Goal: Task Accomplishment & Management: Complete application form

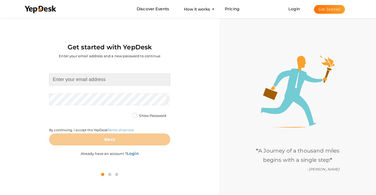
click at [113, 77] on input at bounding box center [109, 80] width 121 height 12
paste input "[EMAIL_ADDRESS][DOMAIN_NAME]"
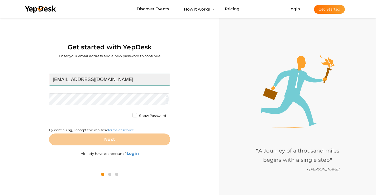
type input "[EMAIL_ADDRESS][DOMAIN_NAME]"
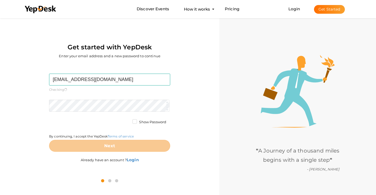
click at [112, 97] on form "lamibil122@knilok.com Required. Invalid email. Checking You already have a YepD…" at bounding box center [109, 113] width 121 height 78
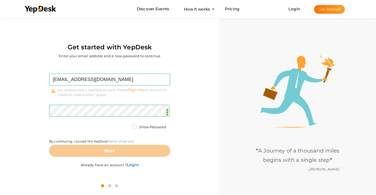
click at [138, 87] on link "Sign in" at bounding box center [135, 89] width 14 height 5
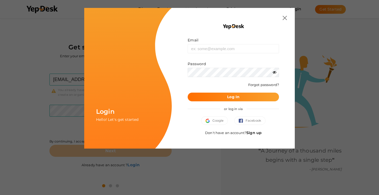
click at [218, 55] on form "Email Invalid email. Password Wrong Credentials Forgot password? Log In" at bounding box center [233, 69] width 91 height 64
click at [226, 48] on input "text" at bounding box center [233, 48] width 91 height 9
paste input "[EMAIL_ADDRESS][DOMAIN_NAME]"
type input "[EMAIL_ADDRESS][DOMAIN_NAME]"
click at [218, 96] on button "Log In" at bounding box center [233, 96] width 91 height 9
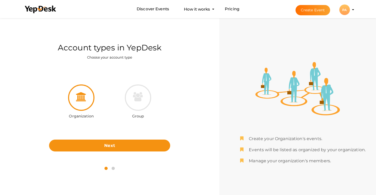
scroll to position [17, 0]
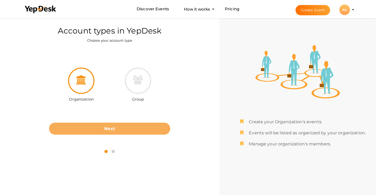
click at [126, 130] on button "Next" at bounding box center [109, 129] width 121 height 12
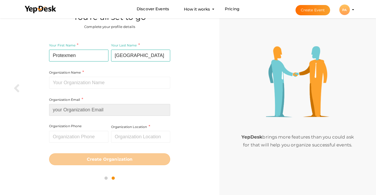
click at [91, 113] on input at bounding box center [109, 110] width 121 height 12
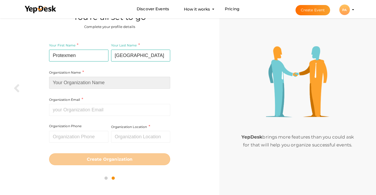
click at [105, 87] on input at bounding box center [109, 83] width 121 height 12
paste input "Protexmen"
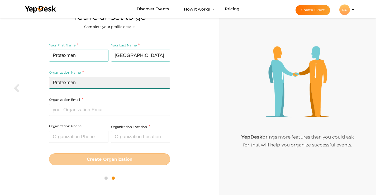
type input "Protexmen"
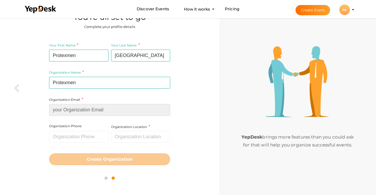
paste input "[EMAIL_ADDRESS][DOMAIN_NAME]"
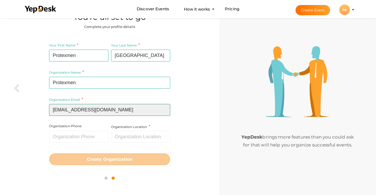
type input "[EMAIL_ADDRESS][DOMAIN_NAME]"
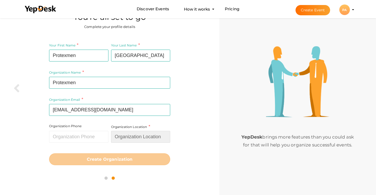
click at [135, 132] on input "text" at bounding box center [140, 137] width 59 height 12
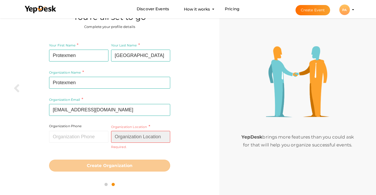
paste input "Algeria"
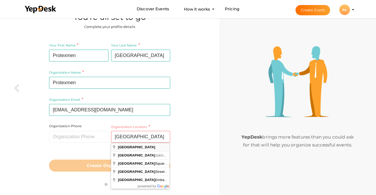
type input "Algeria"
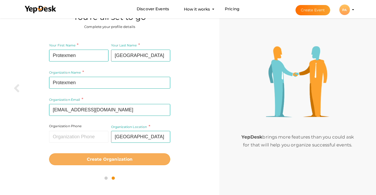
click at [133, 159] on button "Create Organization" at bounding box center [109, 159] width 121 height 12
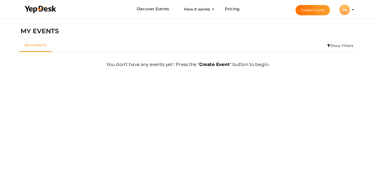
click at [317, 9] on button "Create Event" at bounding box center [312, 10] width 35 height 10
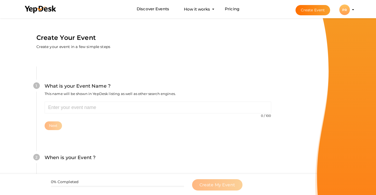
scroll to position [17, 0]
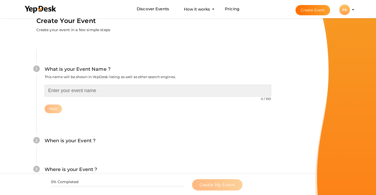
click at [215, 96] on input "text" at bounding box center [158, 91] width 226 height 12
paste input "Protexmen - Protexmen Algeria - Protex Men Algeria"
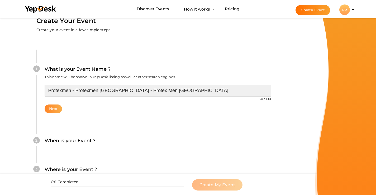
type input "Protexmen - Protexmen Algeria - Protex Men Algeria"
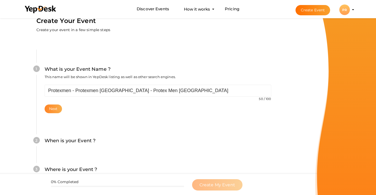
click at [48, 111] on button "Next" at bounding box center [54, 108] width 18 height 9
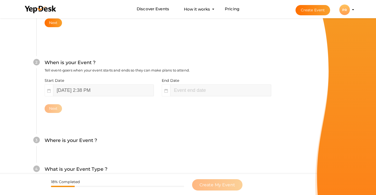
scroll to position [104, 0]
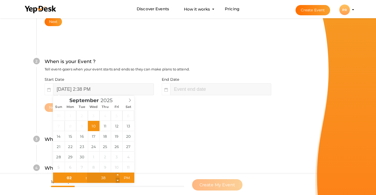
type input "37"
type input "September 10, 2025 2:37 PM"
click at [117, 179] on span at bounding box center [118, 180] width 4 height 5
type input "38"
type input "September 10, 2025 2:38 PM"
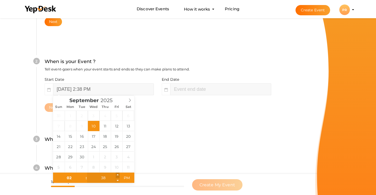
click at [117, 175] on span at bounding box center [118, 174] width 4 height 5
type input "39"
type input "September 10, 2025 2:39 PM"
click at [117, 175] on span at bounding box center [118, 174] width 4 height 5
type input "04"
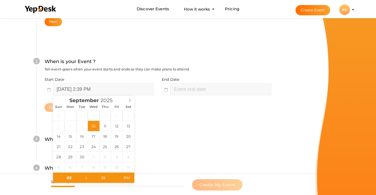
type input "39"
type input "September 10, 2025 4:39 PM"
click at [198, 138] on div "Where is your Event ? Tell event-goers where your event location is." at bounding box center [158, 141] width 226 height 13
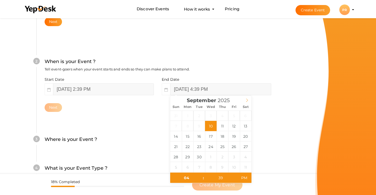
click at [245, 100] on icon at bounding box center [247, 100] width 4 height 4
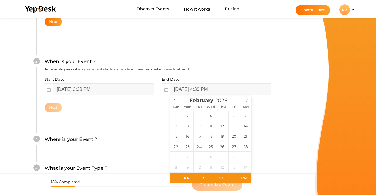
click at [245, 100] on icon at bounding box center [247, 100] width 4 height 4
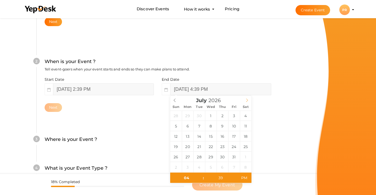
click at [245, 100] on icon at bounding box center [247, 100] width 4 height 4
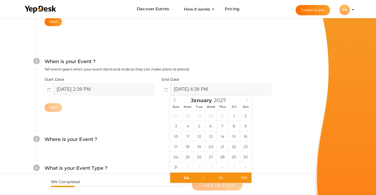
click at [245, 100] on icon at bounding box center [247, 100] width 4 height 4
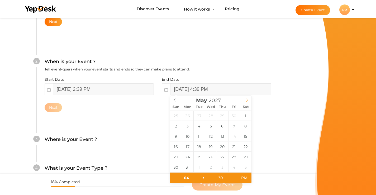
click at [245, 100] on icon at bounding box center [247, 100] width 4 height 4
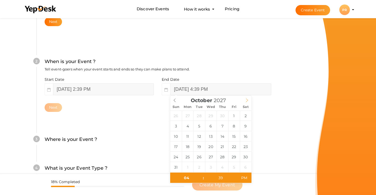
click at [245, 100] on icon at bounding box center [247, 100] width 4 height 4
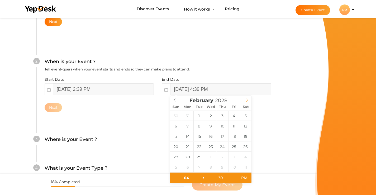
click at [245, 100] on icon at bounding box center [247, 100] width 4 height 4
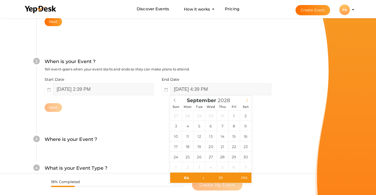
click at [245, 100] on icon at bounding box center [247, 100] width 4 height 4
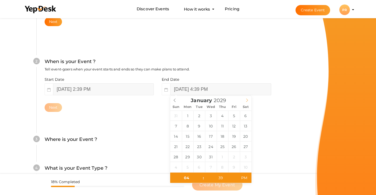
click at [245, 100] on icon at bounding box center [247, 100] width 4 height 4
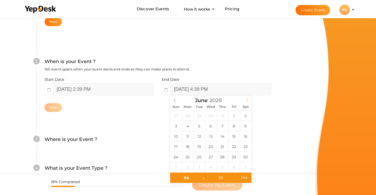
click at [245, 100] on icon at bounding box center [247, 100] width 4 height 4
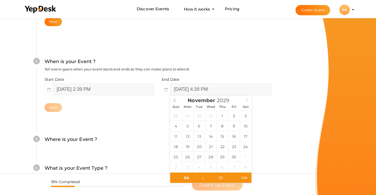
click at [245, 100] on icon at bounding box center [247, 100] width 4 height 4
type input "2030"
click at [245, 100] on icon at bounding box center [247, 100] width 4 height 4
type input "January 31, 2030 4:39 PM"
click at [60, 108] on button "Next" at bounding box center [54, 107] width 18 height 9
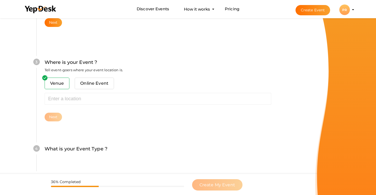
scroll to position [189, 0]
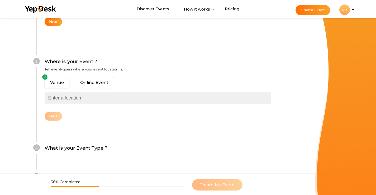
click at [80, 98] on input "text" at bounding box center [158, 98] width 226 height 12
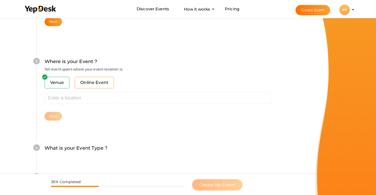
click at [103, 83] on span "Online Event" at bounding box center [94, 83] width 39 height 12
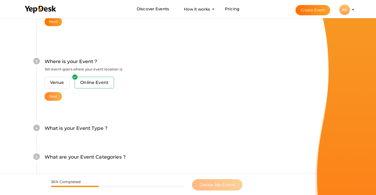
click at [48, 97] on button "Next" at bounding box center [54, 96] width 18 height 9
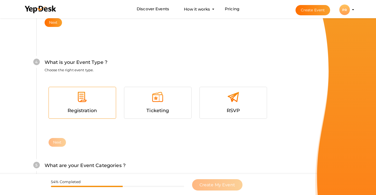
scroll to position [264, 0]
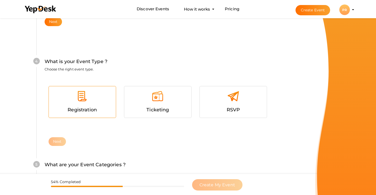
click at [99, 110] on div "Registration" at bounding box center [82, 110] width 59 height 8
click at [57, 143] on button "Next" at bounding box center [57, 141] width 18 height 9
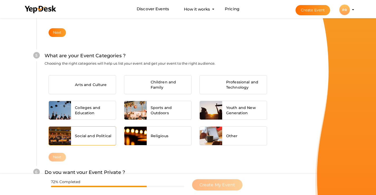
scroll to position [375, 0]
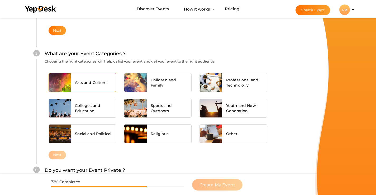
click at [89, 84] on span "Arts and Culture" at bounding box center [91, 82] width 32 height 5
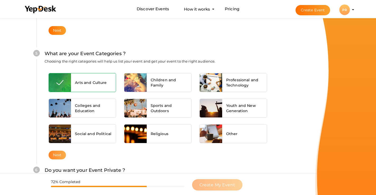
click at [59, 155] on button "Next" at bounding box center [57, 154] width 18 height 9
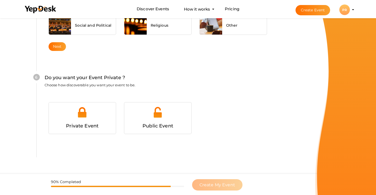
scroll to position [491, 0]
click at [159, 119] on div at bounding box center [157, 114] width 59 height 16
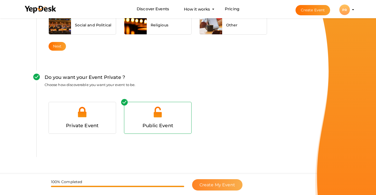
click at [206, 186] on span "Create My Event" at bounding box center [217, 184] width 36 height 5
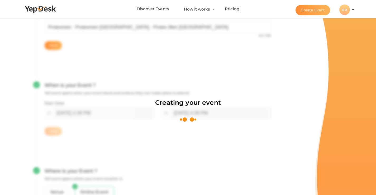
scroll to position [79, 0]
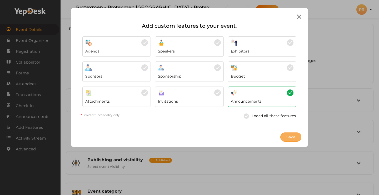
click at [290, 135] on span "Save" at bounding box center [291, 137] width 9 height 6
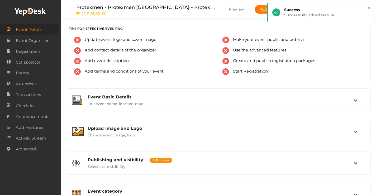
click at [369, 9] on button "×" at bounding box center [368, 8] width 3 height 6
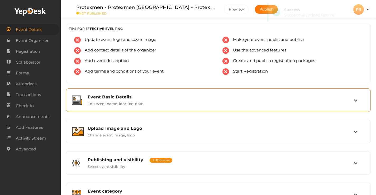
click at [108, 101] on label "Edit event name, location, date" at bounding box center [115, 102] width 56 height 6
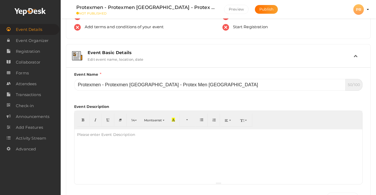
scroll to position [79, 0]
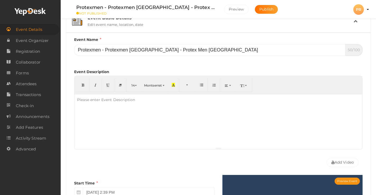
click at [114, 108] on div at bounding box center [217, 120] width 287 height 53
paste div
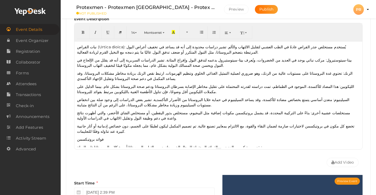
scroll to position [0, 0]
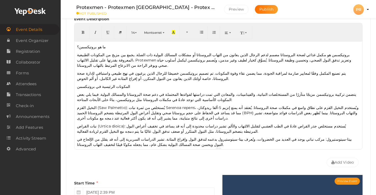
click at [338, 52] on p "بروتيكسمن هو مكمل غذائي لصحة البروستاتا مصمم لدعم الرجال الذين يعانون من التهاب…" at bounding box center [218, 60] width 282 height 16
click at [246, 33] on span "button" at bounding box center [246, 33] width 3 height 4
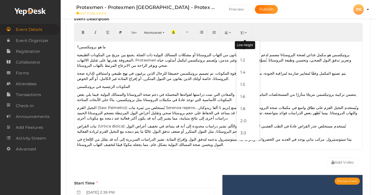
click at [246, 33] on span "button" at bounding box center [246, 33] width 3 height 4
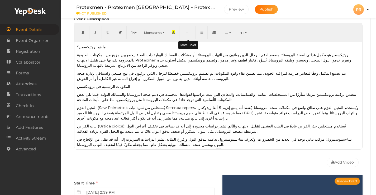
click at [186, 31] on button "button" at bounding box center [187, 32] width 16 height 13
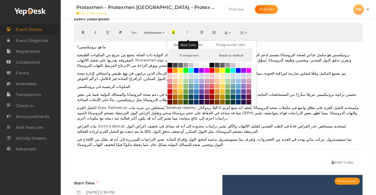
click at [186, 31] on button "button" at bounding box center [187, 32] width 16 height 13
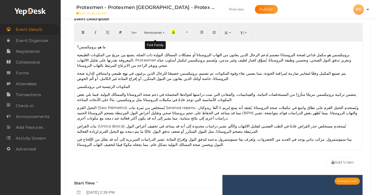
click at [161, 31] on span "Montserrat" at bounding box center [153, 33] width 18 height 4
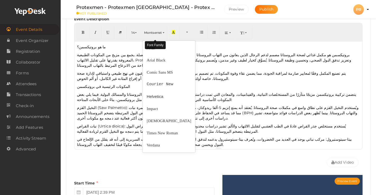
click at [161, 31] on span "Montserrat" at bounding box center [153, 33] width 18 height 4
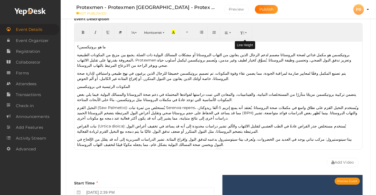
click at [242, 32] on icon "button" at bounding box center [241, 33] width 3 height 4
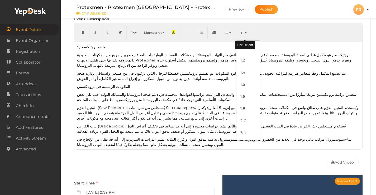
click at [242, 32] on icon "button" at bounding box center [241, 33] width 3 height 4
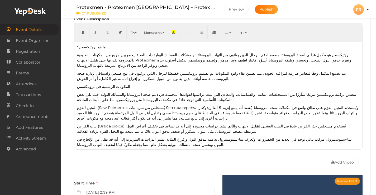
click at [159, 84] on p "المكونات الرئيسية في بروتيكسمن" at bounding box center [218, 86] width 282 height 5
click at [317, 63] on div "ما هو بروتيكسمن؟ بروتيكسمن هو مكمل غذائي لصحة البروستاتا مصمم لدعم الرجال الذين…" at bounding box center [217, 94] width 287 height 105
click at [318, 61] on p "بروتيكسمن هو مكمل غذائي لصحة البروستاتا مصمم لدعم الرجال الذين يعانون من التهاب…" at bounding box center [218, 60] width 282 height 16
click at [317, 61] on p "بروتيكسمن هو مكمل غذائي لصحة البروستاتا مصمم لدعم الرجال الذين يعانون من التهاب…" at bounding box center [218, 60] width 282 height 16
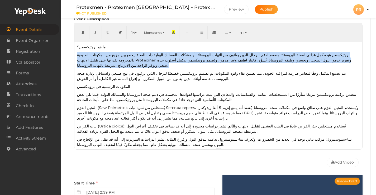
click at [317, 61] on p "بروتيكسمن هو مكمل غذائي لصحة البروستاتا مصمم لدعم الرجال الذين يعانون من التهاب…" at bounding box center [218, 60] width 282 height 16
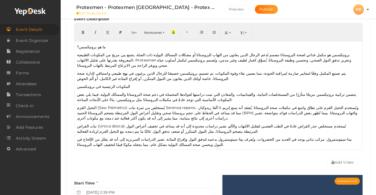
click at [77, 71] on p "يتم تصنيع المكمل وفقًا لمعايير صارمة لمراقبة الجودة، مما يضمن نقاء وقوة المكونا…" at bounding box center [218, 76] width 282 height 11
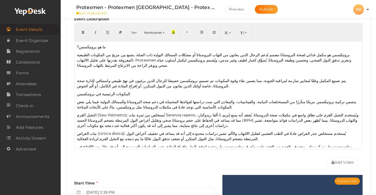
click at [90, 71] on p at bounding box center [218, 73] width 282 height 5
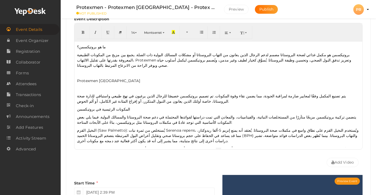
click at [175, 78] on p "Protexmen Algeria" at bounding box center [218, 80] width 282 height 5
click at [100, 78] on p "Protexmen [GEOGRAPHIC_DATA] - [URL][DOMAIN_NAME]" at bounding box center [218, 80] width 282 height 5
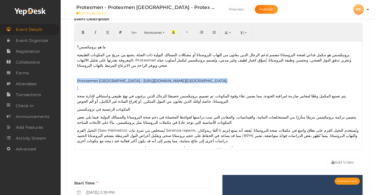
click at [100, 78] on p "Protexmen [GEOGRAPHIC_DATA] - [URL][DOMAIN_NAME]" at bounding box center [218, 80] width 282 height 5
copy p "Protexmen [GEOGRAPHIC_DATA] - [URL][DOMAIN_NAME]"
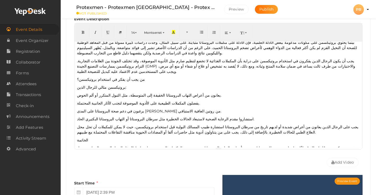
scroll to position [328, 0]
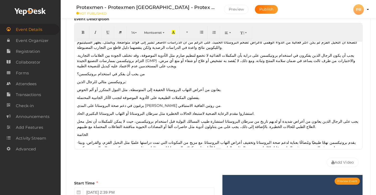
click at [214, 177] on p "تنويه: المعلومات الواردة في هذه المقالة هي لأغراض إعلامية فقط ولا يُقصد بها أن …" at bounding box center [218, 182] width 282 height 11
drag, startPoint x: 230, startPoint y: 113, endPoint x: 262, endPoint y: 113, distance: 32.9
click at [230, 158] on p "للحصول على أفضل النتائج، يجب استخدام بروتيكسمن كجزء من نهج شامل لصحة البروستاتا…" at bounding box center [218, 166] width 282 height 16
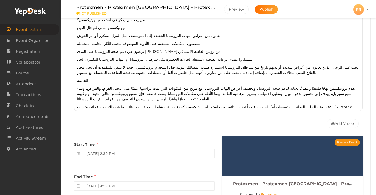
scroll to position [211, 0]
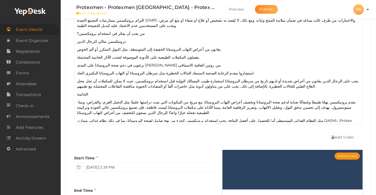
click at [261, 9] on button "Publish" at bounding box center [266, 9] width 23 height 9
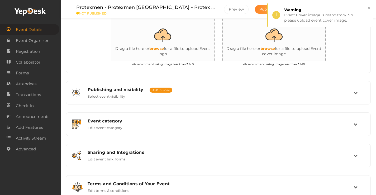
scroll to position [118, 0]
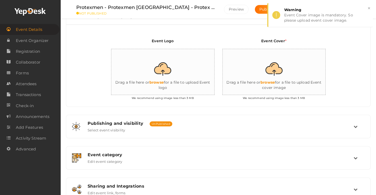
click at [185, 69] on input "file" at bounding box center [163, 72] width 105 height 46
click at [174, 69] on input "file" at bounding box center [163, 72] width 105 height 46
type input "C:\fakepath\Protexmen.jpg"
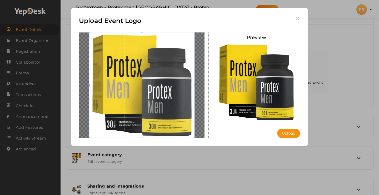
click at [290, 138] on div "Upload Event Logo Preview Upload Uploading..." at bounding box center [189, 77] width 237 height 138
click at [291, 134] on button "Upload" at bounding box center [288, 133] width 23 height 9
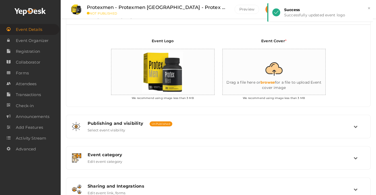
click at [270, 11] on span "Publish" at bounding box center [277, 9] width 14 height 5
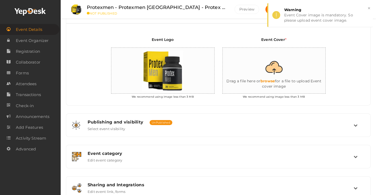
click at [281, 77] on input "file" at bounding box center [274, 71] width 105 height 46
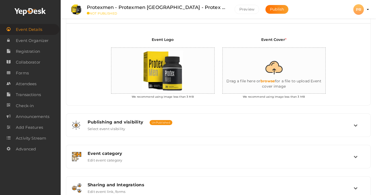
type input "C:\fakepath\Protexmen.jpg"
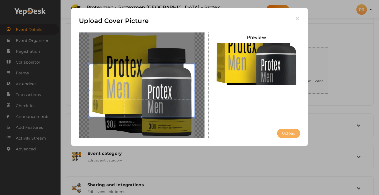
click at [289, 135] on button "Upload" at bounding box center [288, 133] width 23 height 9
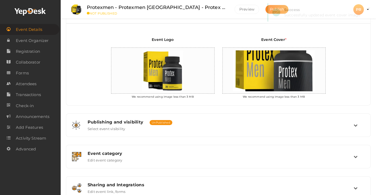
click at [265, 12] on button "Publish" at bounding box center [276, 9] width 23 height 9
click at [270, 10] on span "Publish" at bounding box center [277, 9] width 14 height 5
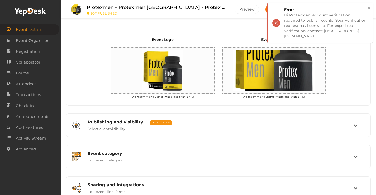
click at [368, 7] on button "×" at bounding box center [368, 8] width 3 height 6
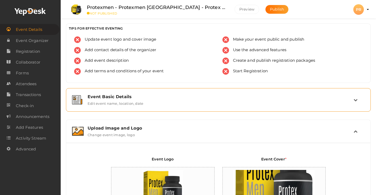
scroll to position [0, 0]
click at [121, 104] on label "Edit event name, location, date" at bounding box center [115, 102] width 56 height 6
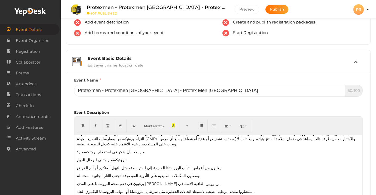
scroll to position [79, 0]
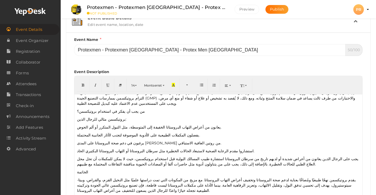
click at [142, 177] on p "يقدم بروتيكسمن نهجًا طبيعيًا ومُصاغًا بعناية لدعم صحة البروستاتا وتخفيف أعراض ا…" at bounding box center [218, 185] width 282 height 16
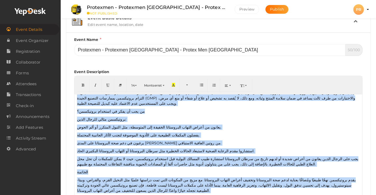
copy div "ما هو بروتيكسمن؟ بروتيكسمن هو مكمل غذائي لصحة البروستاتا مصمم لدعم الرجال الذين…"
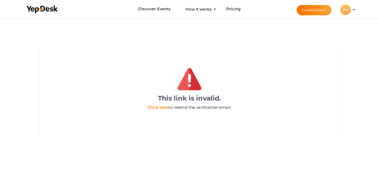
click at [158, 108] on link "Click here" at bounding box center [158, 107] width 21 height 5
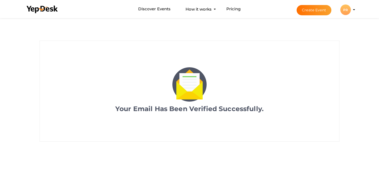
click at [314, 11] on button "Create Event" at bounding box center [314, 10] width 35 height 10
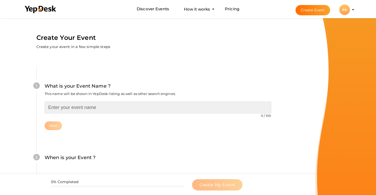
click at [95, 106] on input "text" at bounding box center [158, 107] width 226 height 12
paste input "Protexmen - Protexmen [GEOGRAPHIC_DATA] - Protex Men [GEOGRAPHIC_DATA]"
type input "Protexmen - Protexmen [GEOGRAPHIC_DATA] - Protex Men [GEOGRAPHIC_DATA]"
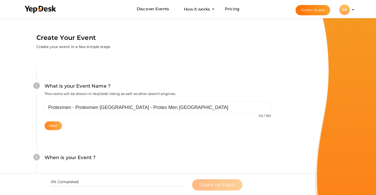
click at [51, 125] on button "Next" at bounding box center [54, 125] width 18 height 9
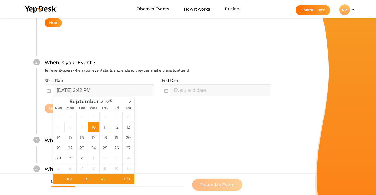
scroll to position [104, 0]
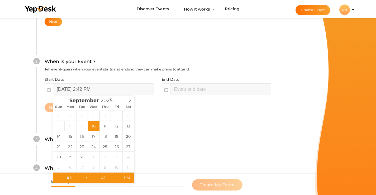
type input "04"
type input "42"
type input "[DATE] 4:42 PM"
click at [161, 116] on div "2 When is your Event ? Tell event-goers when your event starts and ends so they…" at bounding box center [157, 85] width 242 height 86
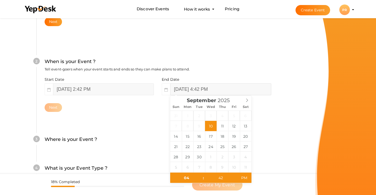
click at [195, 86] on input "[DATE] 4:42 PM" at bounding box center [220, 89] width 101 height 12
click at [247, 99] on icon at bounding box center [247, 100] width 4 height 4
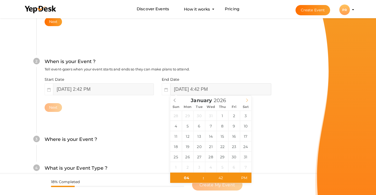
click at [247, 99] on icon at bounding box center [247, 100] width 4 height 4
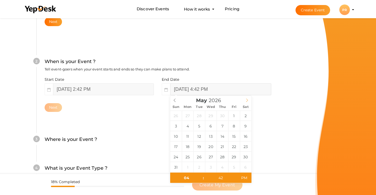
click at [247, 99] on icon at bounding box center [247, 100] width 4 height 4
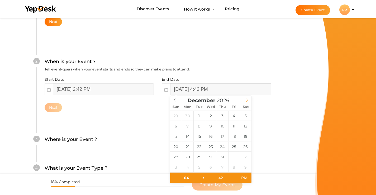
click at [247, 99] on icon at bounding box center [247, 100] width 4 height 4
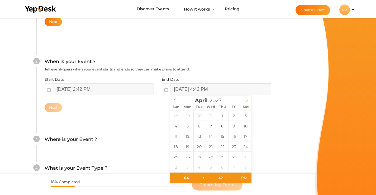
click at [247, 99] on icon at bounding box center [247, 100] width 4 height 4
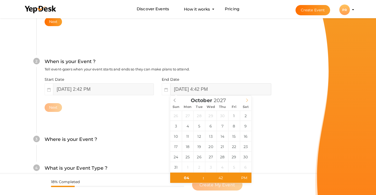
click at [247, 99] on icon at bounding box center [247, 100] width 4 height 4
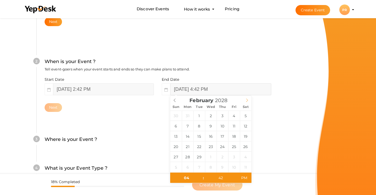
click at [247, 99] on icon at bounding box center [247, 100] width 4 height 4
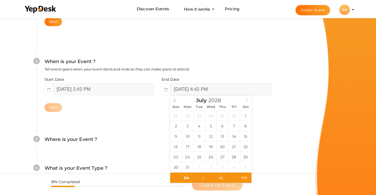
click at [247, 99] on icon at bounding box center [247, 100] width 4 height 4
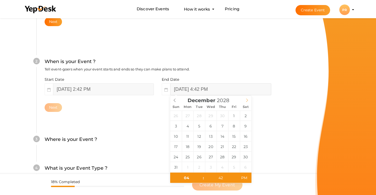
type input "2029"
click at [247, 99] on icon at bounding box center [247, 100] width 4 height 4
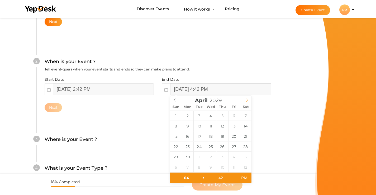
click at [247, 99] on icon at bounding box center [247, 100] width 4 height 4
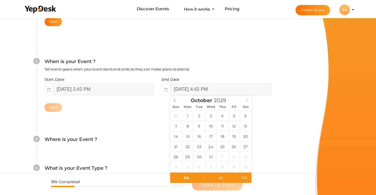
click at [247, 99] on icon at bounding box center [247, 100] width 4 height 4
type input "[DATE] 4:42 PM"
click at [56, 109] on button "Next" at bounding box center [54, 107] width 18 height 9
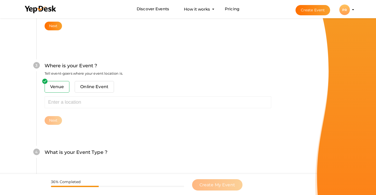
scroll to position [189, 0]
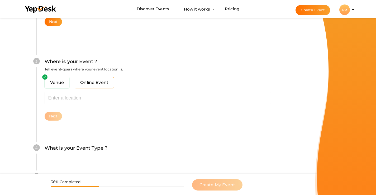
click at [100, 79] on span "Online Event" at bounding box center [94, 83] width 39 height 12
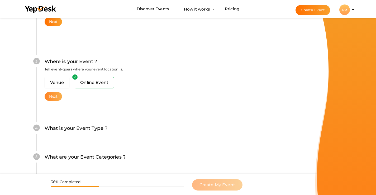
click at [52, 95] on button "Next" at bounding box center [54, 96] width 18 height 9
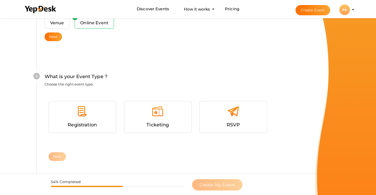
scroll to position [264, 0]
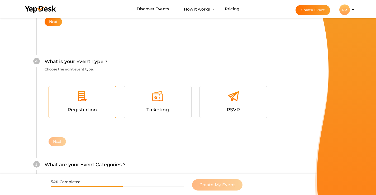
click at [104, 101] on div at bounding box center [82, 98] width 59 height 16
click at [59, 143] on button "Next" at bounding box center [57, 141] width 18 height 9
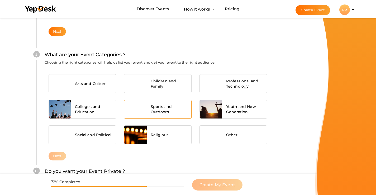
scroll to position [375, 0]
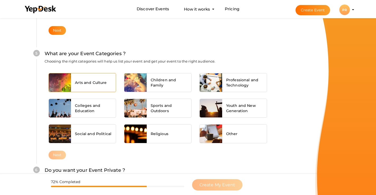
click at [84, 85] on span "Arts and Culture" at bounding box center [91, 82] width 32 height 5
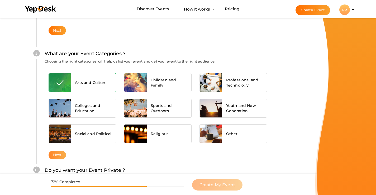
click at [56, 155] on button "Next" at bounding box center [57, 154] width 18 height 9
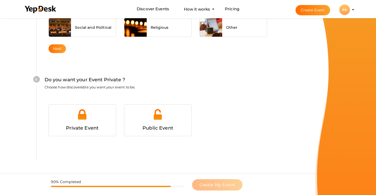
scroll to position [491, 0]
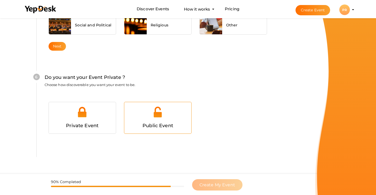
click at [160, 117] on img at bounding box center [158, 112] width 12 height 12
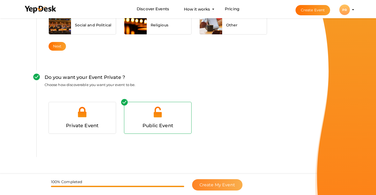
click at [210, 187] on button "Create My Event" at bounding box center [217, 184] width 50 height 11
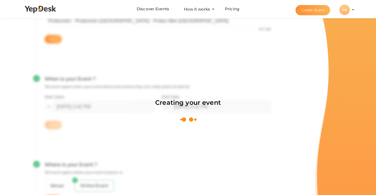
scroll to position [79, 0]
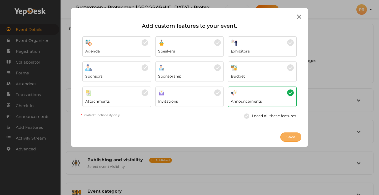
click at [288, 135] on span "Save" at bounding box center [291, 137] width 9 height 6
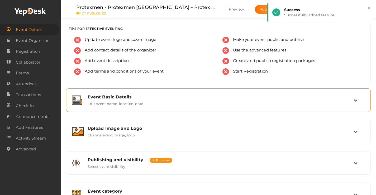
click at [130, 102] on label "Edit event name, location, date" at bounding box center [115, 102] width 56 height 6
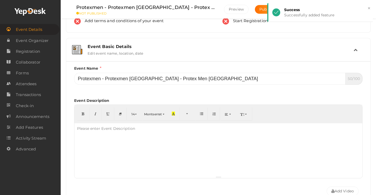
scroll to position [53, 0]
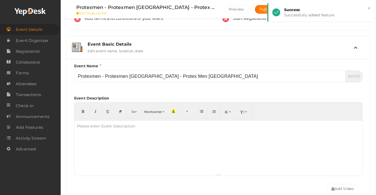
click at [115, 140] on div at bounding box center [217, 147] width 287 height 53
paste div
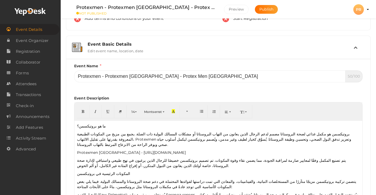
click at [138, 135] on p "بروتيكسمن هو مكمل غذائي لصحة البروستاتا مصمم لدعم الرجال الذين يعانون من التهاب…" at bounding box center [218, 139] width 282 height 16
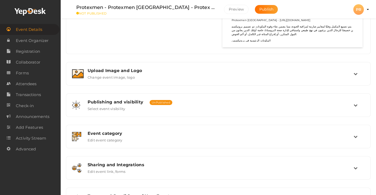
scroll to position [420, 0]
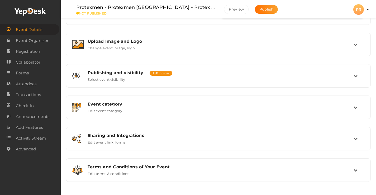
click at [256, 2] on li "Protexmen - Protexmen [GEOGRAPHIC_DATA] - Protex Men [GEOGRAPHIC_DATA] NOT PUBL…" at bounding box center [175, 9] width 216 height 18
click at [256, 6] on button "Publish" at bounding box center [266, 9] width 23 height 9
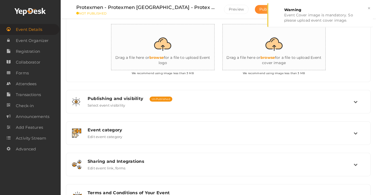
scroll to position [118, 0]
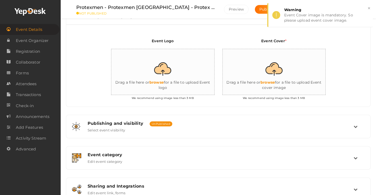
click at [165, 72] on input "file" at bounding box center [163, 72] width 105 height 46
type input "C:\fakepath\Protexmen.jpg"
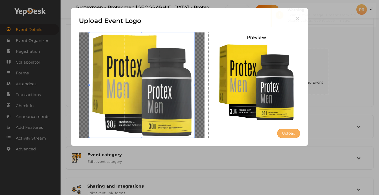
click at [293, 133] on button "Upload" at bounding box center [288, 133] width 23 height 9
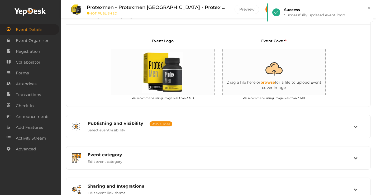
click at [276, 76] on input "file" at bounding box center [274, 72] width 105 height 46
type input "C:\fakepath\Protexmen.jpg"
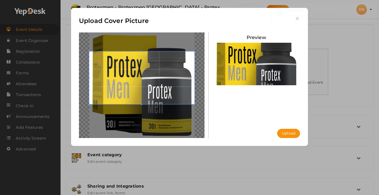
drag, startPoint x: 145, startPoint y: 107, endPoint x: 150, endPoint y: 94, distance: 13.4
click at [150, 94] on span at bounding box center [141, 77] width 105 height 53
click at [289, 131] on button "Upload" at bounding box center [288, 133] width 23 height 9
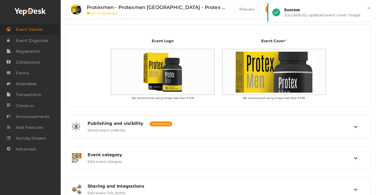
click at [265, 7] on button "Publish" at bounding box center [276, 9] width 23 height 9
